Goal: Book appointment/travel/reservation

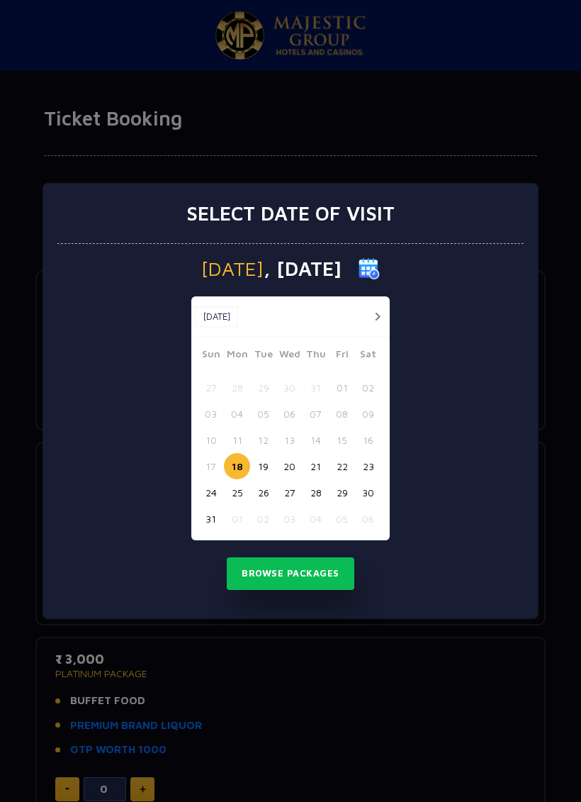
click at [314, 497] on button "28" at bounding box center [316, 492] width 26 height 26
click at [325, 562] on button "Browse Packages" at bounding box center [291, 573] width 128 height 33
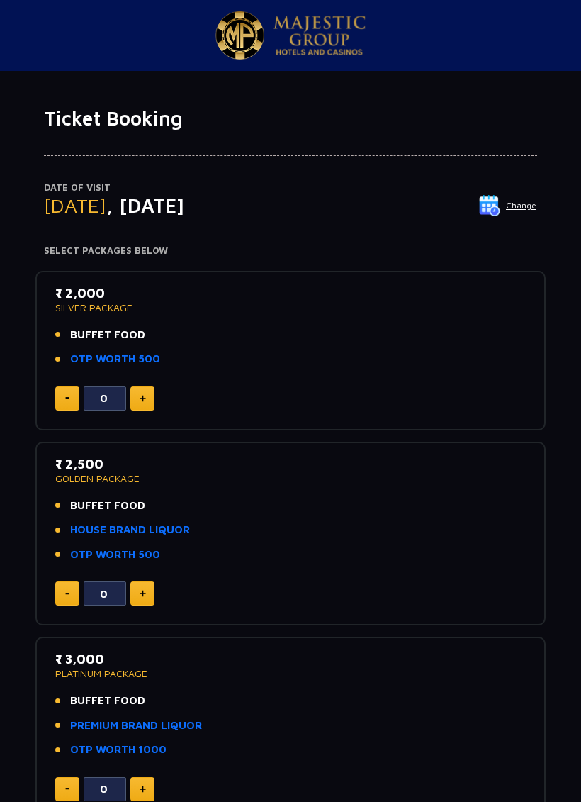
click at [519, 197] on button "Change" at bounding box center [508, 205] width 59 height 23
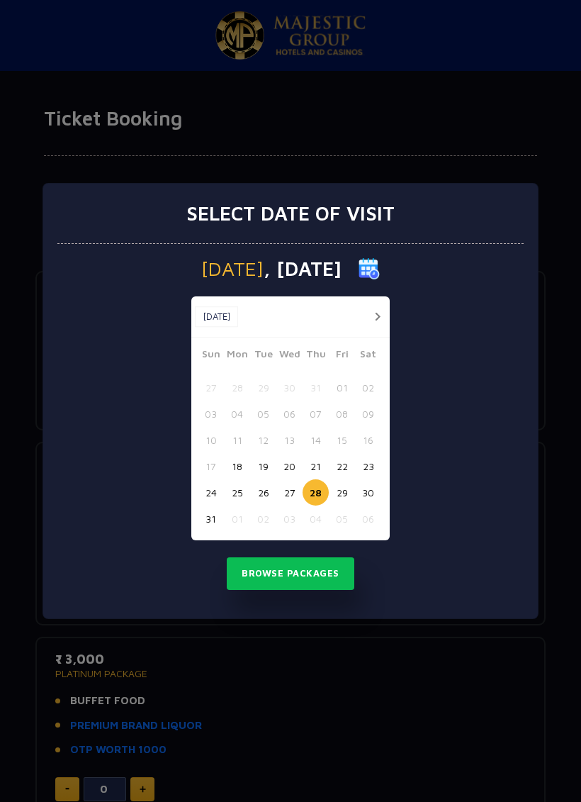
click at [344, 496] on button "29" at bounding box center [342, 492] width 26 height 26
click at [334, 568] on button "Browse Packages" at bounding box center [291, 573] width 128 height 33
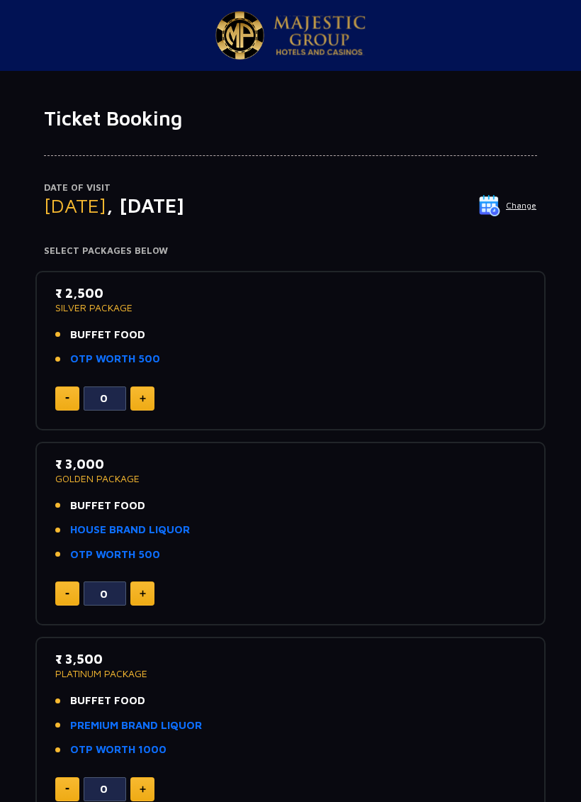
click at [501, 195] on img at bounding box center [489, 205] width 21 height 21
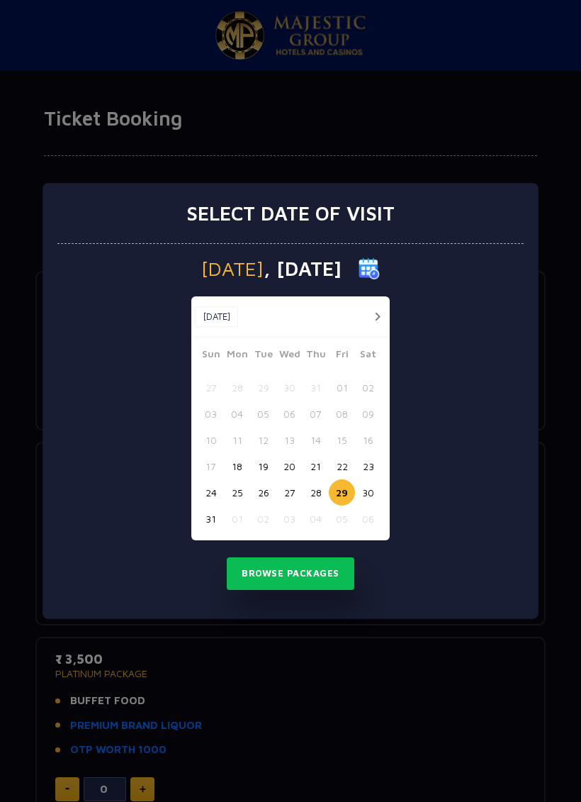
click at [327, 498] on button "28" at bounding box center [316, 492] width 26 height 26
click at [335, 576] on button "Browse Packages" at bounding box center [291, 573] width 128 height 33
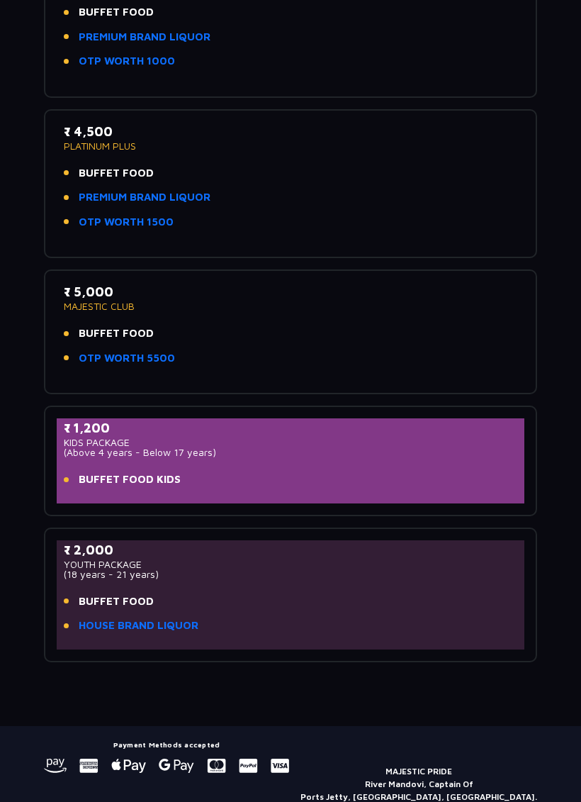
scroll to position [663, 0]
